Goal: Information Seeking & Learning: Learn about a topic

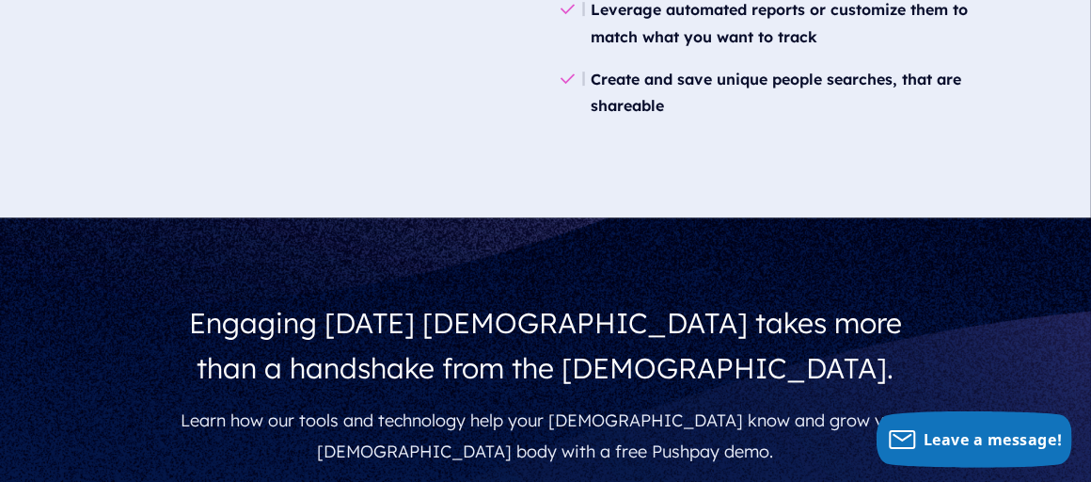
scroll to position [3646, 0]
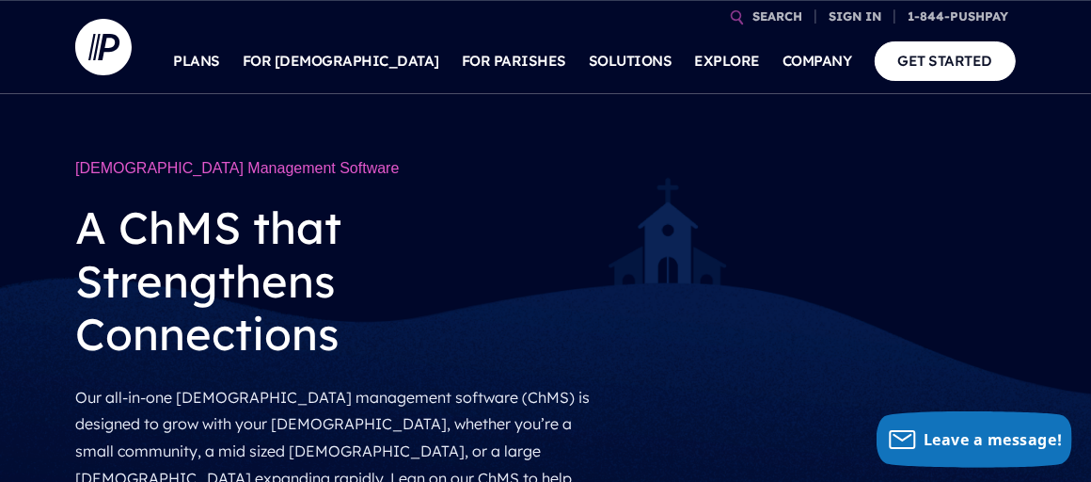
click at [221, 66] on link "PLANS" at bounding box center [197, 61] width 47 height 66
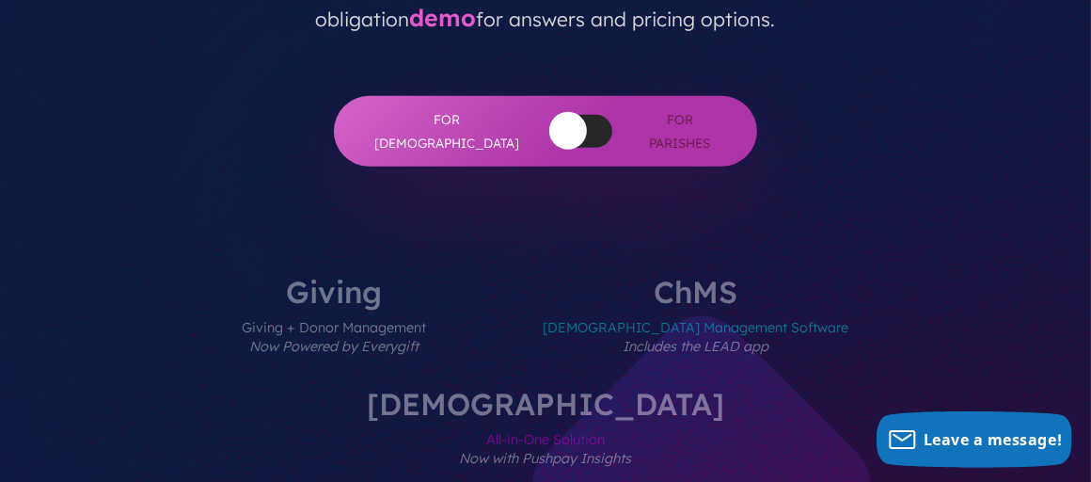
scroll to position [577, 0]
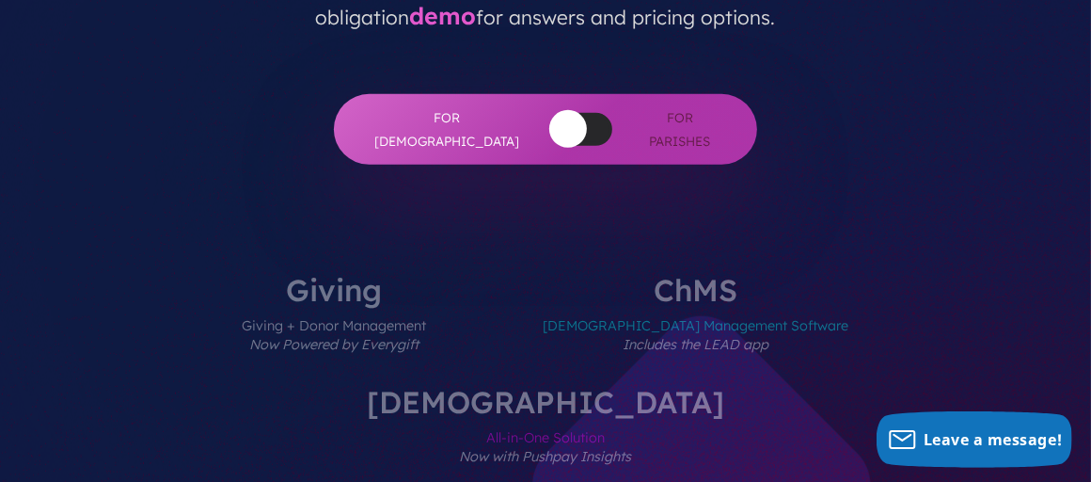
click at [573, 305] on span "Church Management Software Includes the LEAD app" at bounding box center [697, 346] width 306 height 82
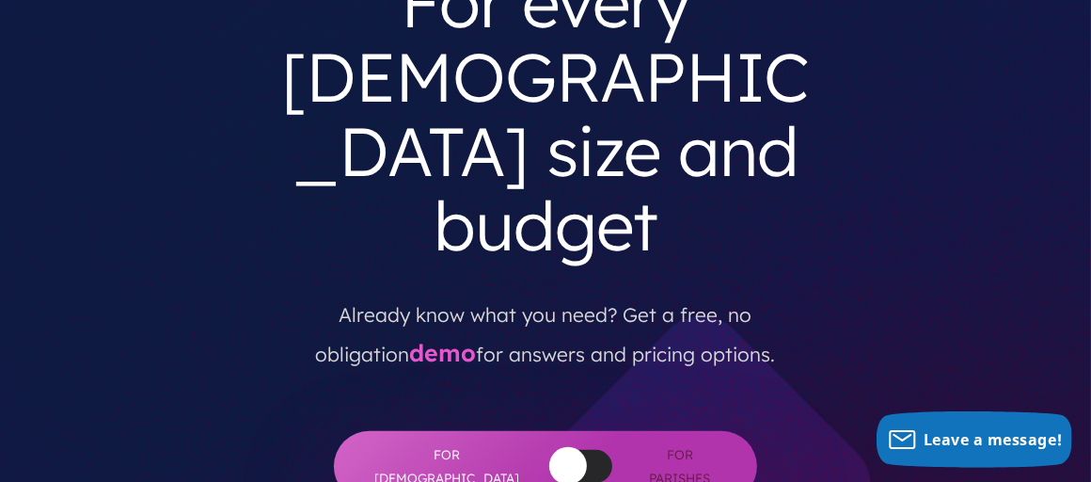
scroll to position [0, 0]
